Goal: Task Accomplishment & Management: Manage account settings

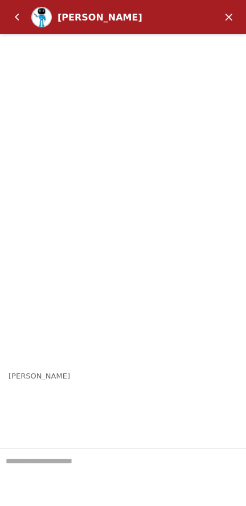
click at [17, 19] on em "Back" at bounding box center [17, 17] width 23 height 23
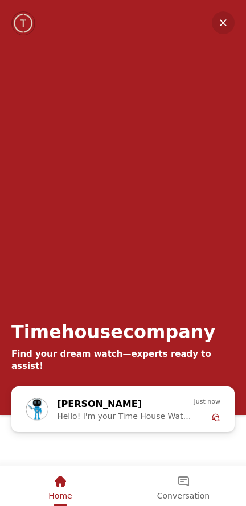
click at [225, 24] on em "Minimize" at bounding box center [223, 22] width 23 height 23
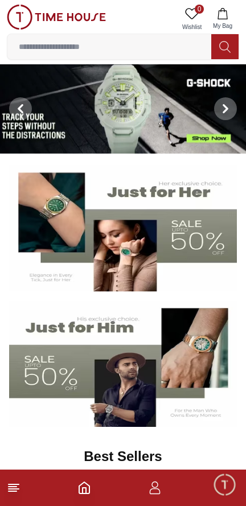
click at [13, 491] on line at bounding box center [13, 491] width 8 height 0
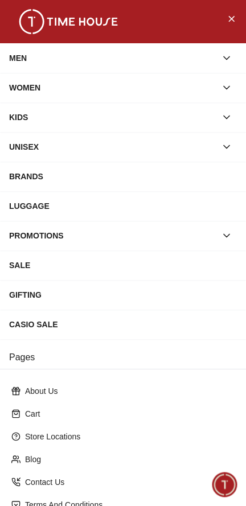
click at [230, 22] on icon "Close Menu" at bounding box center [230, 18] width 9 height 14
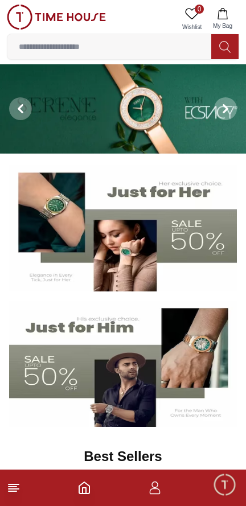
click at [160, 489] on icon "button" at bounding box center [155, 488] width 14 height 14
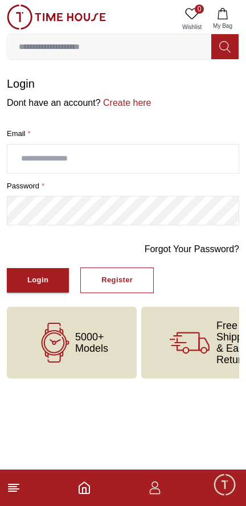
click at [193, 158] on input "text" at bounding box center [122, 159] width 231 height 28
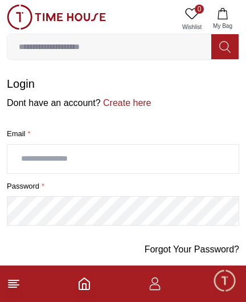
type input "**********"
click at [7, 268] on button "Login" at bounding box center [38, 280] width 62 height 24
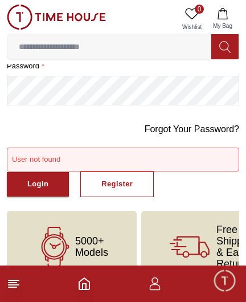
scroll to position [145, 0]
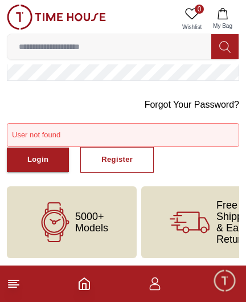
click at [36, 158] on div "Login" at bounding box center [37, 159] width 21 height 13
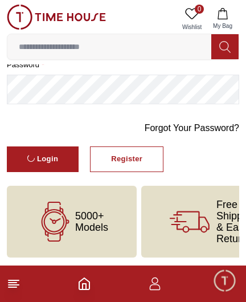
scroll to position [0, 0]
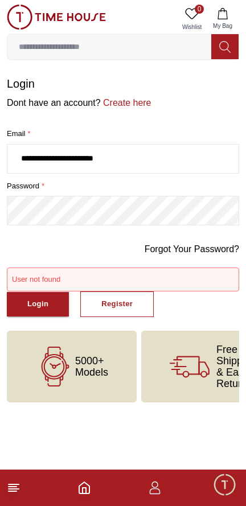
click at [49, 315] on button "Login" at bounding box center [38, 304] width 62 height 24
click at [134, 308] on button "Register" at bounding box center [116, 304] width 73 height 26
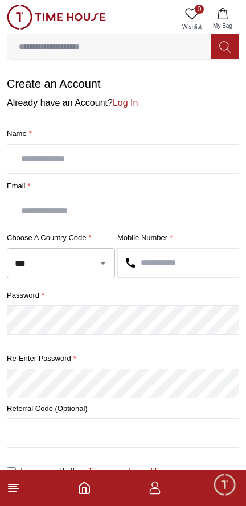
click at [205, 157] on input "text" at bounding box center [122, 159] width 231 height 28
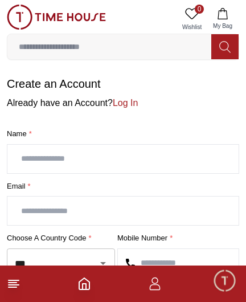
type input "**********"
click at [184, 207] on input "text" at bounding box center [122, 210] width 231 height 28
type input "**********"
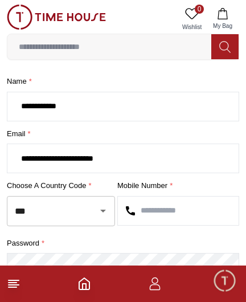
scroll to position [58, 0]
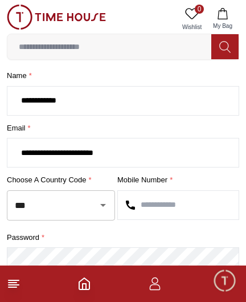
click at [102, 204] on icon "Open" at bounding box center [103, 205] width 6 height 3
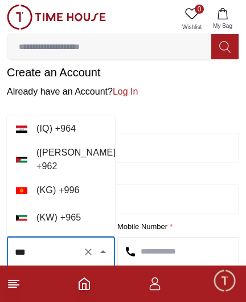
scroll to position [0, 0]
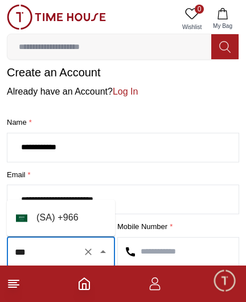
click at [63, 214] on li "( SA ) + 966" at bounding box center [61, 217] width 108 height 27
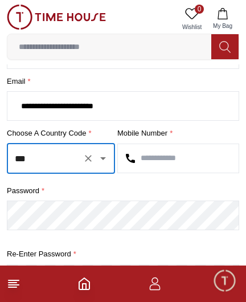
scroll to position [108, 0]
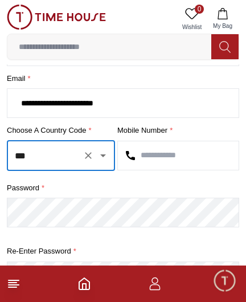
type input "***"
click at [187, 154] on input "text" at bounding box center [178, 155] width 121 height 28
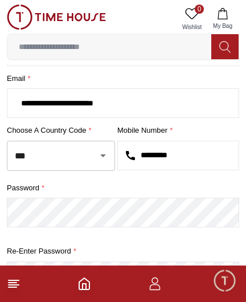
type input "*********"
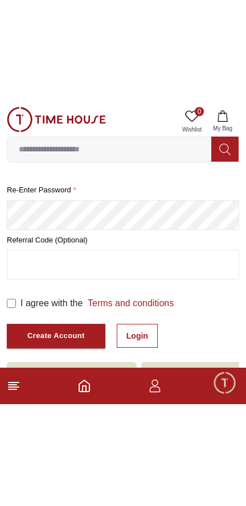
scroll to position [140, 0]
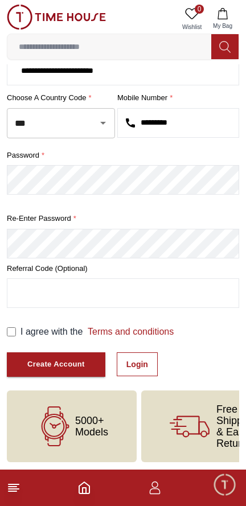
click at [139, 366] on link "Login" at bounding box center [137, 364] width 41 height 24
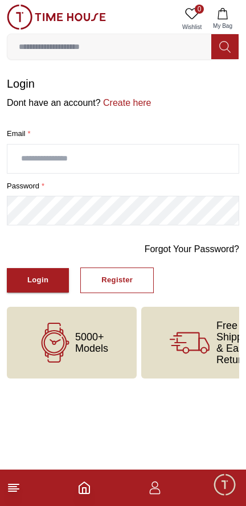
click at [127, 274] on div "Register" at bounding box center [116, 280] width 31 height 13
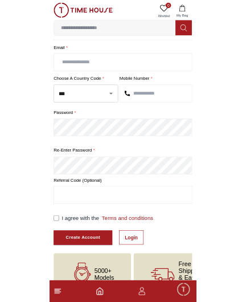
scroll to position [106, 0]
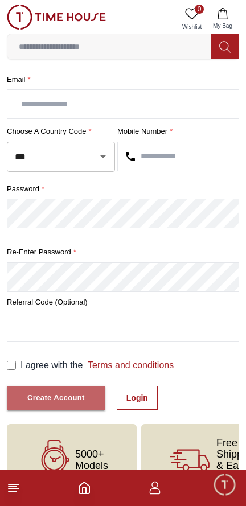
click at [80, 396] on div "Create Account" at bounding box center [55, 397] width 57 height 13
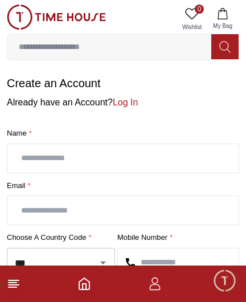
scroll to position [1, 0]
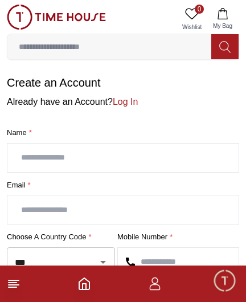
click at [184, 168] on input "text" at bounding box center [122, 157] width 231 height 28
type input "**********"
click at [84, 207] on input "text" at bounding box center [122, 209] width 231 height 28
type input "**********"
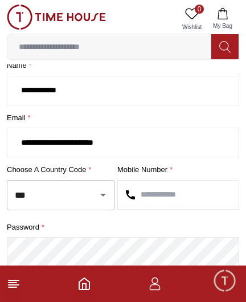
scroll to position [94, 0]
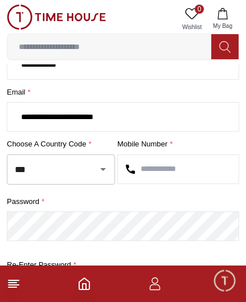
click at [102, 168] on icon "Open" at bounding box center [103, 169] width 6 height 3
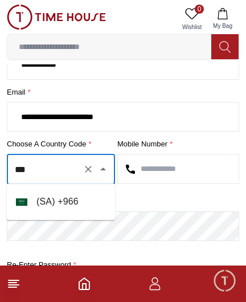
click at [61, 202] on li "( SA ) + 966" at bounding box center [61, 201] width 108 height 27
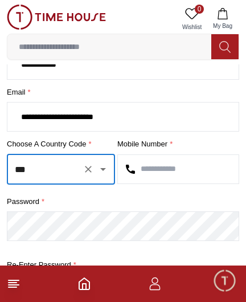
type input "***"
click at [168, 167] on input "text" at bounding box center [178, 169] width 121 height 28
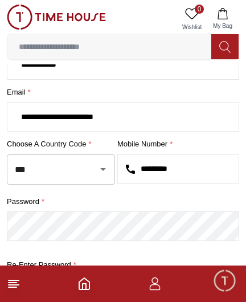
type input "*********"
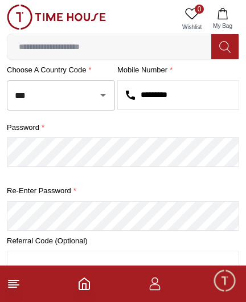
scroll to position [168, 0]
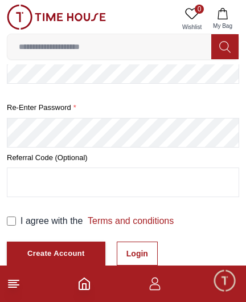
click at [23, 225] on label "I agree with the Terms and conditions" at bounding box center [96, 221] width 153 height 14
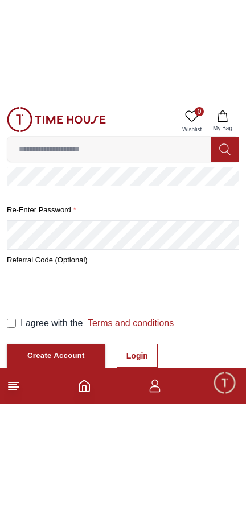
scroll to position [140, 0]
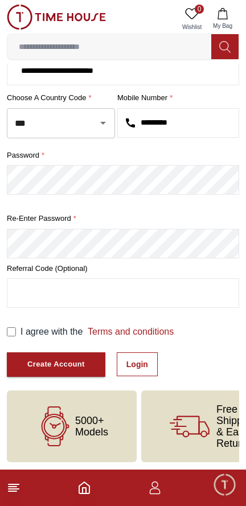
click at [71, 364] on div "Create Account" at bounding box center [55, 364] width 57 height 13
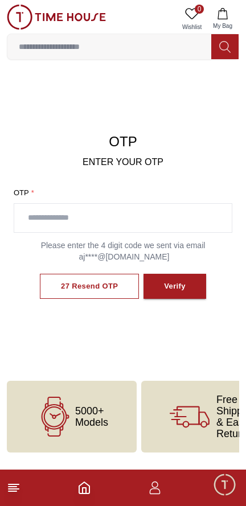
click at [199, 213] on input "text" at bounding box center [122, 218] width 217 height 28
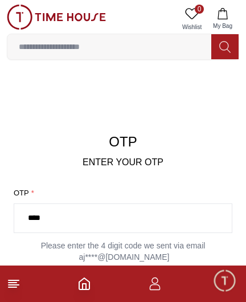
type input "****"
click at [143, 274] on button "Verify" at bounding box center [174, 287] width 63 height 26
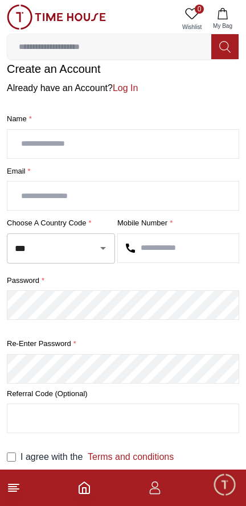
scroll to position [23, 0]
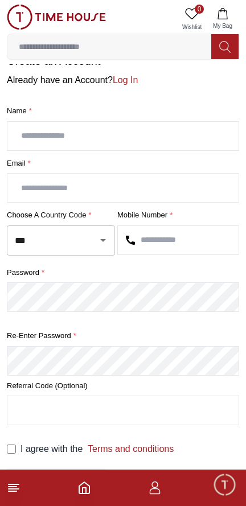
click at [125, 83] on link "Log In" at bounding box center [125, 80] width 25 height 10
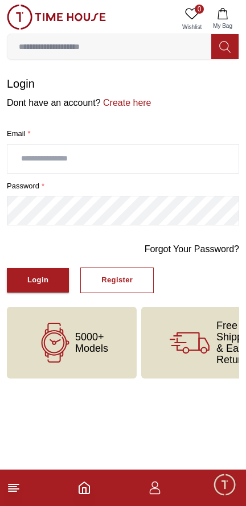
click at [147, 162] on input "text" at bounding box center [122, 159] width 231 height 28
type input "**********"
click at [46, 274] on div "Login" at bounding box center [37, 280] width 21 height 13
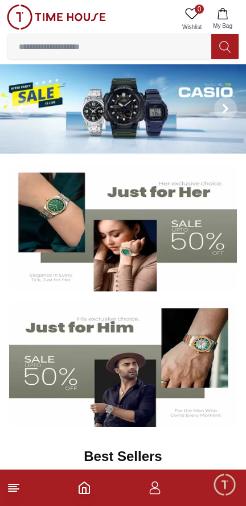
click at [149, 501] on footer at bounding box center [123, 487] width 246 height 36
click at [158, 491] on icon "button" at bounding box center [155, 488] width 14 height 14
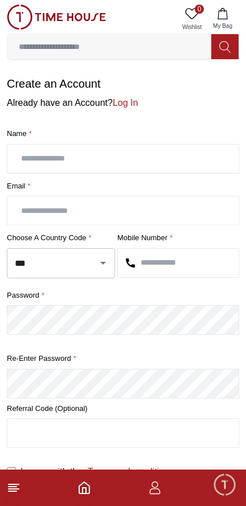
click at [84, 492] on icon "Home" at bounding box center [84, 488] width 14 height 14
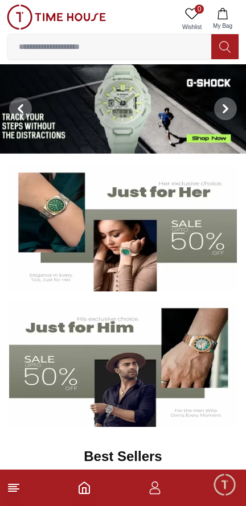
click at [153, 490] on icon "button" at bounding box center [155, 488] width 14 height 14
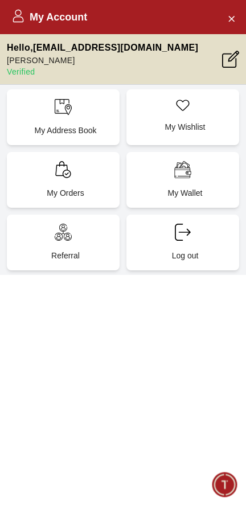
click at [80, 131] on p "My Address Book" at bounding box center [65, 130] width 99 height 11
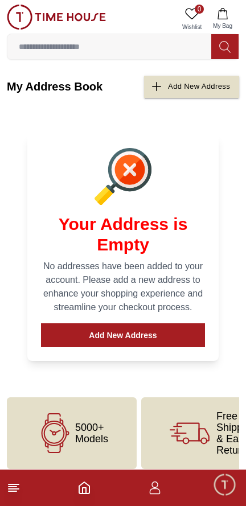
click at [178, 340] on button "Add New Address" at bounding box center [123, 335] width 164 height 24
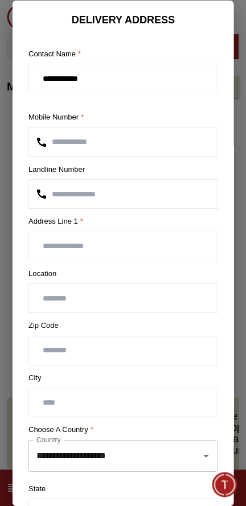
click at [149, 246] on input "text" at bounding box center [123, 246] width 188 height 28
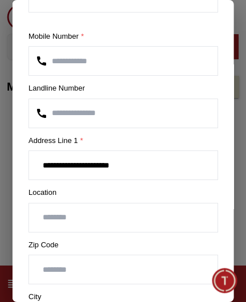
scroll to position [81, 0]
type input "**********"
click at [152, 218] on input "text" at bounding box center [123, 217] width 188 height 28
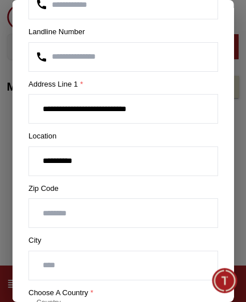
scroll to position [144, 0]
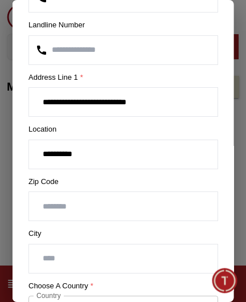
type input "*********"
click at [168, 201] on input "number" at bounding box center [123, 206] width 188 height 28
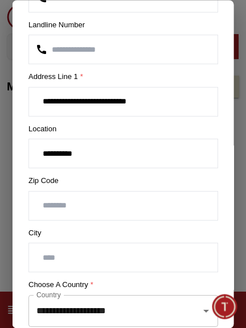
type input "*****"
click at [121, 259] on input "text" at bounding box center [123, 258] width 188 height 28
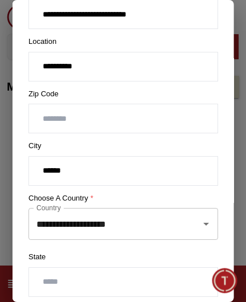
scroll to position [233, 0]
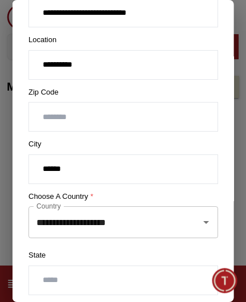
click at [210, 222] on icon "Open" at bounding box center [206, 222] width 14 height 14
type input "******"
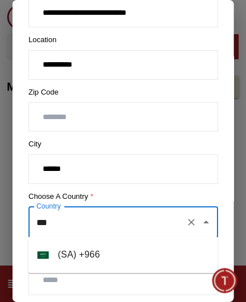
click at [125, 247] on li "( SA ) + 966" at bounding box center [122, 254] width 189 height 27
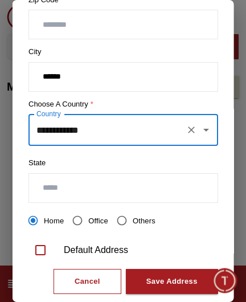
scroll to position [327, 0]
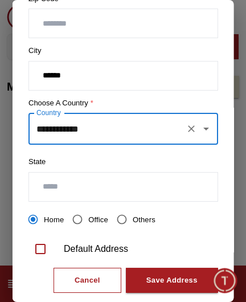
type input "**********"
click at [176, 187] on input "text" at bounding box center [123, 186] width 188 height 28
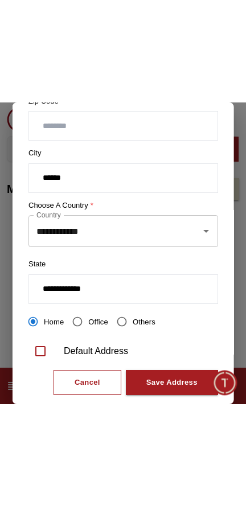
scroll to position [347, 0]
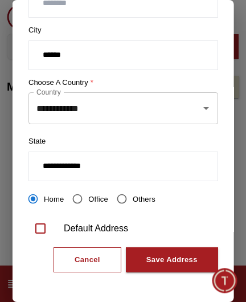
type input "**********"
click at [175, 257] on div "Save Address" at bounding box center [171, 259] width 51 height 13
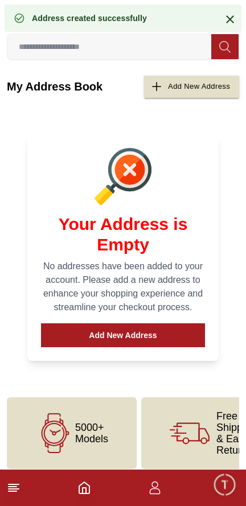
scroll to position [0, 0]
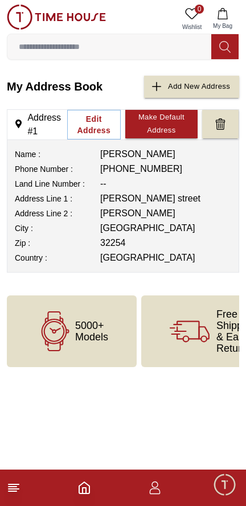
click at [79, 492] on icon "Home" at bounding box center [84, 487] width 10 height 11
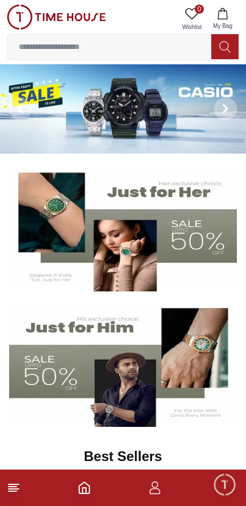
click at [113, 109] on img at bounding box center [123, 108] width 246 height 89
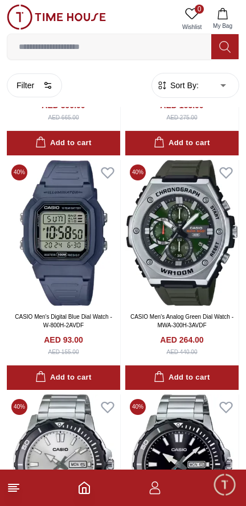
scroll to position [306, 0]
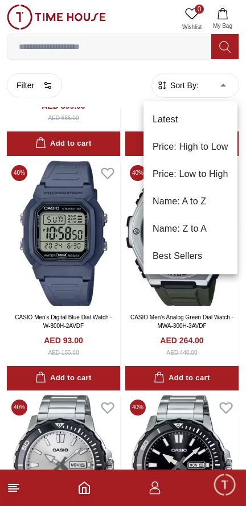
click at [207, 172] on li "Price: Low to High" at bounding box center [190, 173] width 94 height 27
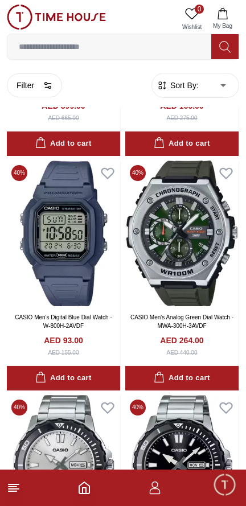
type input "*"
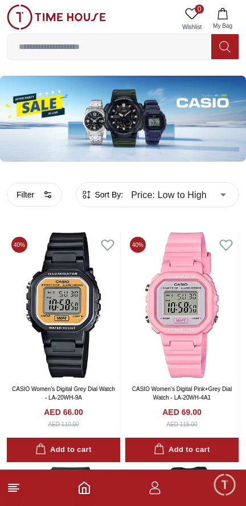
click at [13, 491] on line at bounding box center [13, 491] width 8 height 0
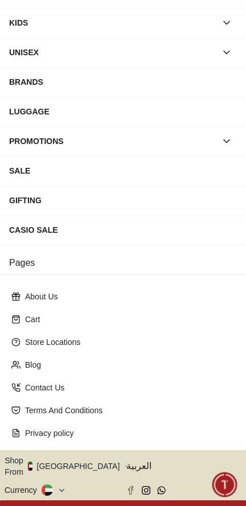
scroll to position [104, 0]
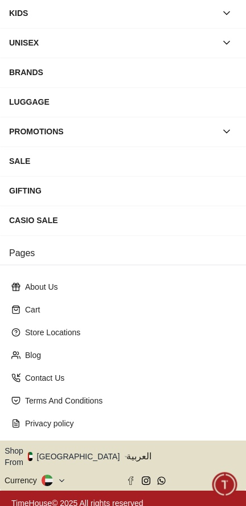
click at [79, 456] on button "Shop From UAE" at bounding box center [66, 456] width 123 height 23
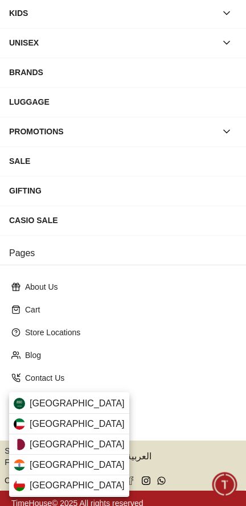
click at [83, 409] on div "Saudi Arabia" at bounding box center [69, 403] width 120 height 20
